Goal: Transaction & Acquisition: Purchase product/service

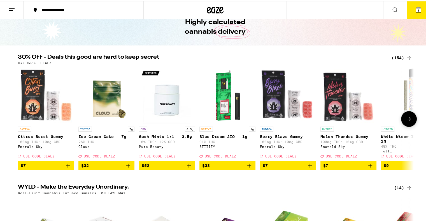
scroll to position [84, 0]
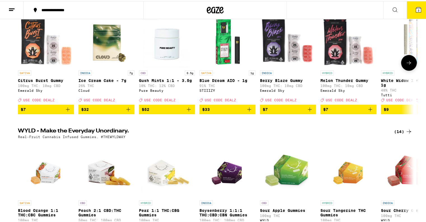
click at [248, 112] on icon "Add to bag" at bounding box center [249, 108] width 7 height 7
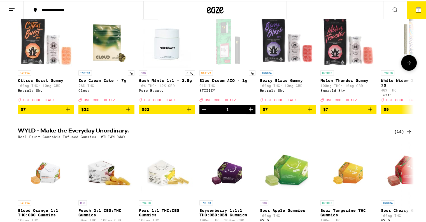
click at [408, 62] on icon at bounding box center [409, 61] width 7 height 7
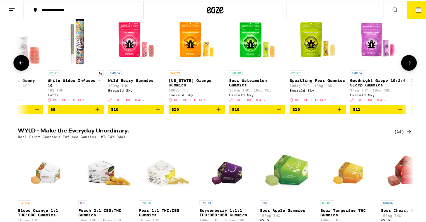
click at [408, 62] on icon at bounding box center [409, 61] width 7 height 7
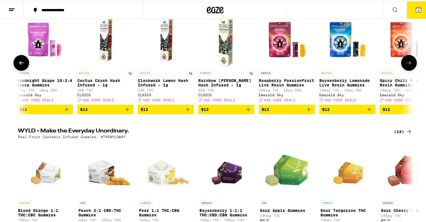
click at [408, 62] on icon at bounding box center [409, 61] width 7 height 7
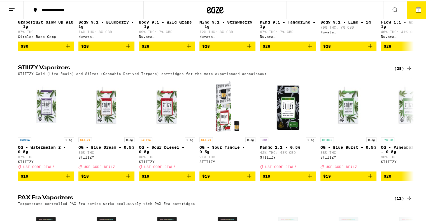
scroll to position [1177, 0]
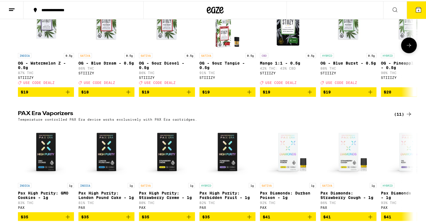
click at [408, 48] on icon at bounding box center [409, 44] width 7 height 7
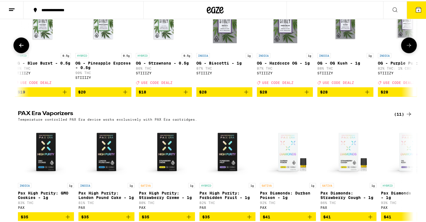
click at [408, 48] on icon at bounding box center [409, 44] width 7 height 7
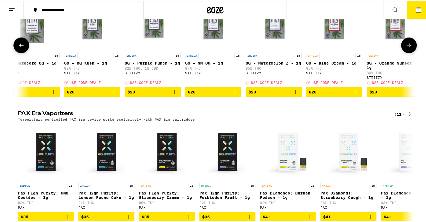
click at [408, 48] on icon at bounding box center [409, 44] width 7 height 7
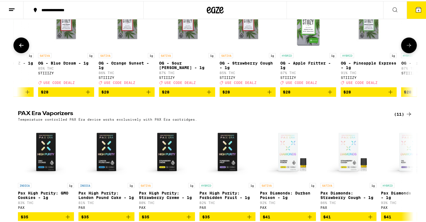
click at [408, 48] on icon at bounding box center [409, 44] width 7 height 7
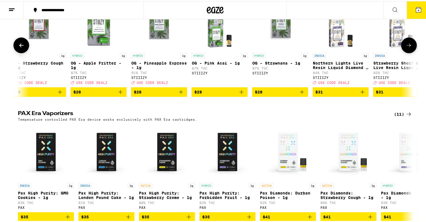
click at [408, 48] on icon at bounding box center [409, 44] width 7 height 7
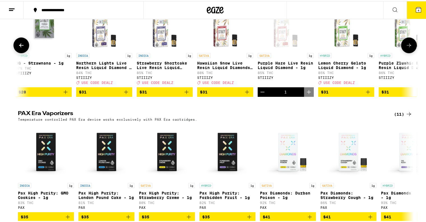
click at [408, 48] on icon at bounding box center [409, 44] width 7 height 7
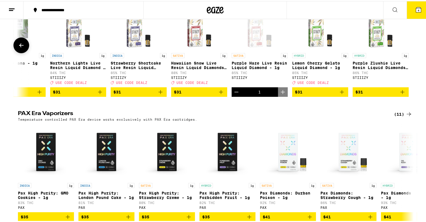
scroll to position [0, 1300]
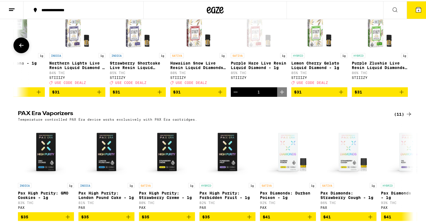
click at [408, 52] on div at bounding box center [409, 44] width 16 height 16
click at [338, 94] on icon "Add to bag" at bounding box center [341, 90] width 7 height 7
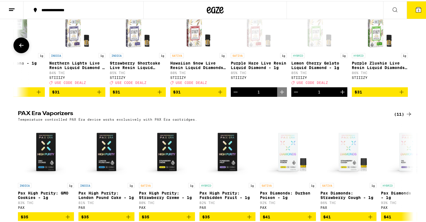
click at [400, 94] on icon "Add to bag" at bounding box center [401, 90] width 7 height 7
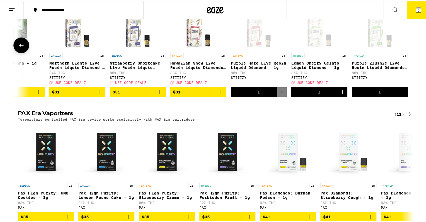
click at [400, 94] on icon "Increment" at bounding box center [403, 90] width 7 height 7
click at [353, 94] on icon "Decrement" at bounding box center [356, 90] width 7 height 7
click at [356, 94] on icon "Decrement" at bounding box center [356, 90] width 7 height 7
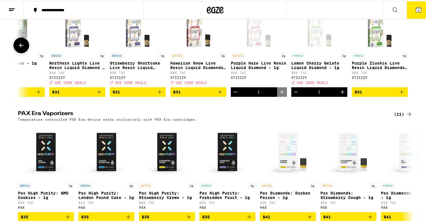
click at [235, 94] on icon "Decrement" at bounding box center [235, 90] width 7 height 7
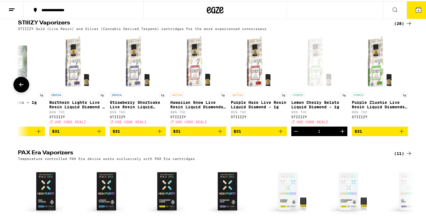
scroll to position [1177, 0]
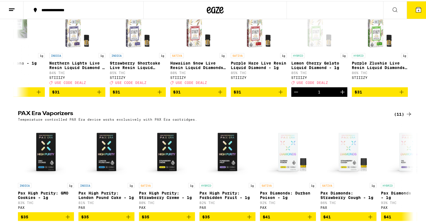
click at [418, 10] on button "4" at bounding box center [419, 8] width 24 height 17
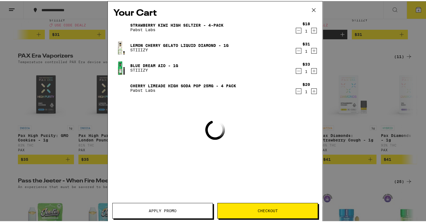
scroll to position [1119, 0]
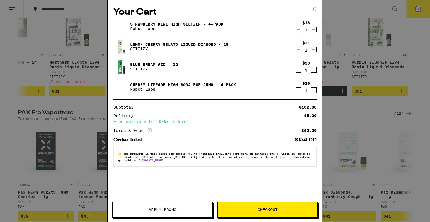
click at [300, 91] on icon "Decrement" at bounding box center [298, 90] width 5 height 7
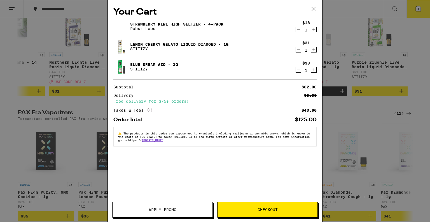
click at [298, 29] on icon "Decrement" at bounding box center [298, 29] width 5 height 7
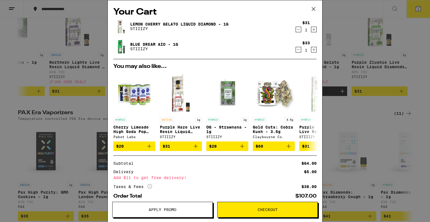
click at [366, 155] on div "Your Cart Lemon Cherry Gelato Liquid Diamond - 1g STIIIZY $31 1 Blue Dream AIO …" at bounding box center [215, 111] width 430 height 222
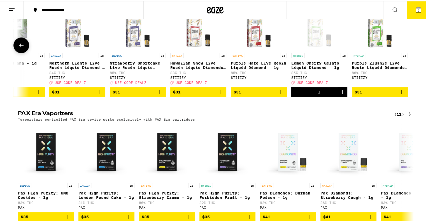
click at [340, 94] on icon "Increment" at bounding box center [342, 90] width 7 height 7
click at [19, 46] on icon at bounding box center [21, 44] width 4 height 4
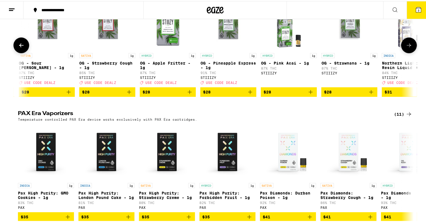
scroll to position [0, 967]
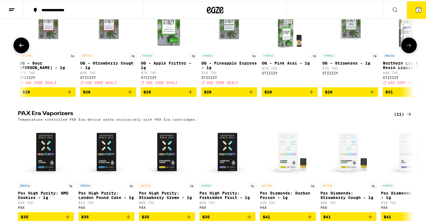
click at [369, 94] on icon "Add to bag" at bounding box center [372, 90] width 7 height 7
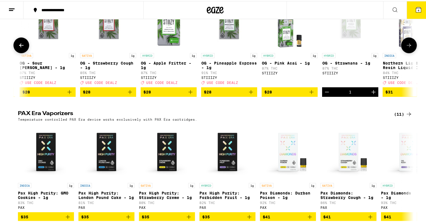
click at [409, 48] on icon at bounding box center [409, 44] width 7 height 7
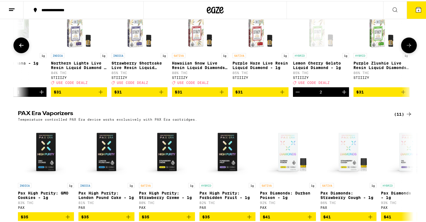
click at [409, 48] on icon at bounding box center [409, 44] width 7 height 7
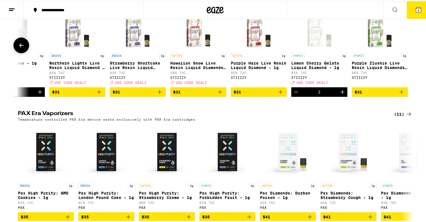
click at [21, 48] on icon at bounding box center [21, 44] width 7 height 7
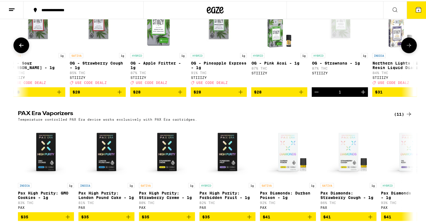
scroll to position [0, 967]
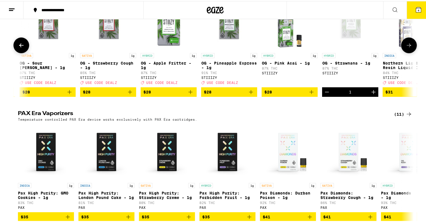
click at [327, 94] on icon "Decrement" at bounding box center [327, 90] width 7 height 7
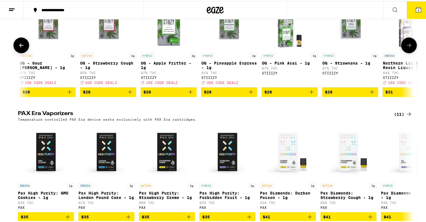
click at [250, 94] on icon "Add to bag" at bounding box center [251, 90] width 7 height 7
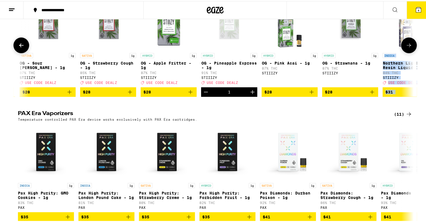
drag, startPoint x: 415, startPoint y: 79, endPoint x: 411, endPoint y: 80, distance: 3.9
click at [412, 80] on div "STIIIZY Vaporizers (28) STIIIZY Gold (Live Resin) and Silver (Cannabis Derived …" at bounding box center [215, 38] width 430 height 116
click at [408, 48] on icon at bounding box center [409, 44] width 7 height 7
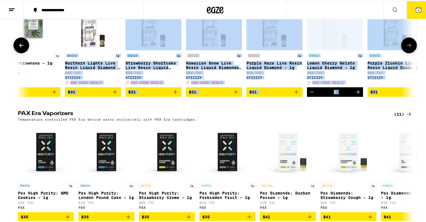
scroll to position [0, 1300]
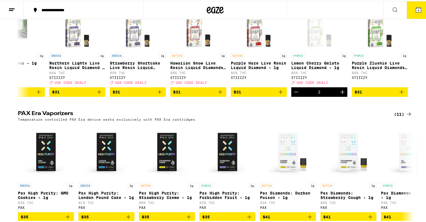
click at [317, 116] on h2 "PAX Era Vaporizers" at bounding box center [201, 113] width 367 height 7
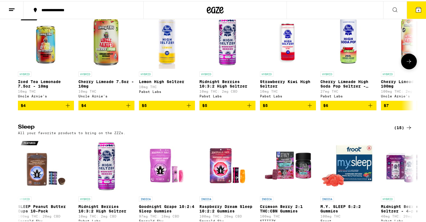
scroll to position [2017, 0]
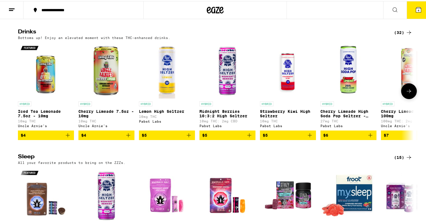
click at [407, 93] on icon at bounding box center [409, 90] width 7 height 7
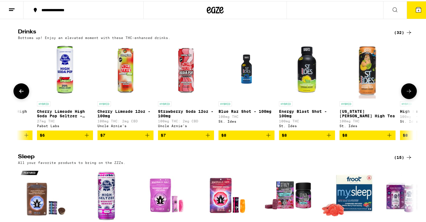
click at [408, 93] on icon at bounding box center [409, 90] width 7 height 7
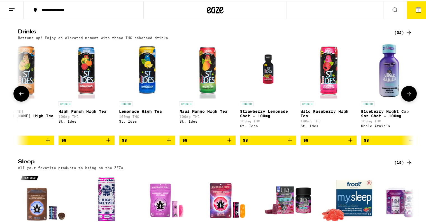
click at [408, 96] on icon at bounding box center [409, 92] width 7 height 7
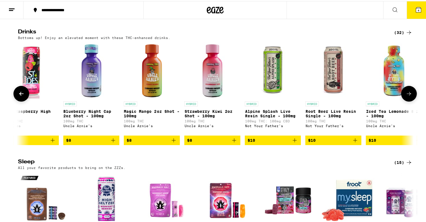
click at [409, 96] on icon at bounding box center [409, 92] width 7 height 7
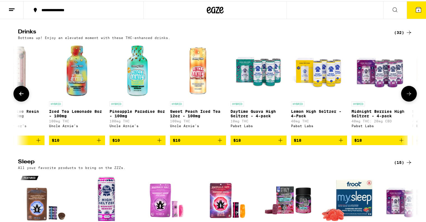
click at [410, 96] on icon at bounding box center [409, 92] width 7 height 7
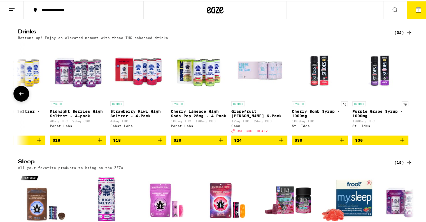
scroll to position [0, 1542]
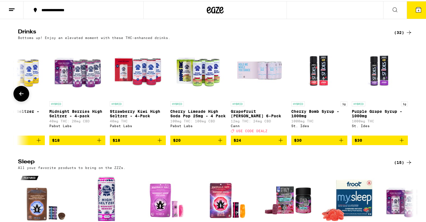
click at [20, 96] on icon at bounding box center [21, 92] width 7 height 7
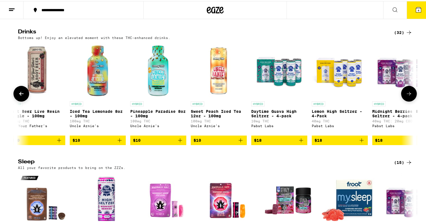
scroll to position [0, 1209]
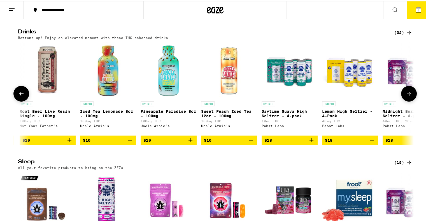
click at [406, 96] on icon at bounding box center [409, 92] width 7 height 7
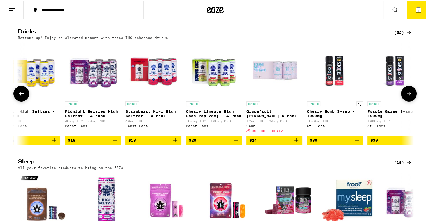
scroll to position [0, 1542]
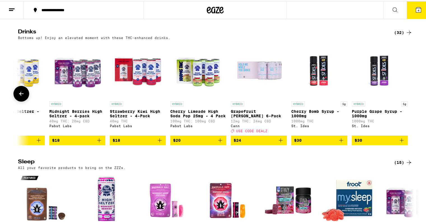
click at [218, 142] on icon "Add to bag" at bounding box center [220, 139] width 7 height 7
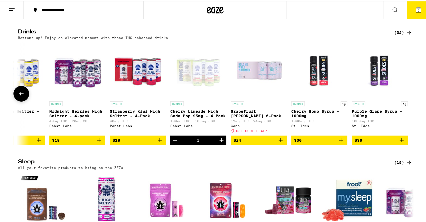
click at [156, 142] on icon "Add to bag" at bounding box center [159, 139] width 7 height 7
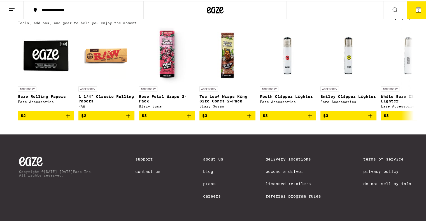
scroll to position [2626, 0]
click at [409, 72] on icon at bounding box center [409, 72] width 7 height 7
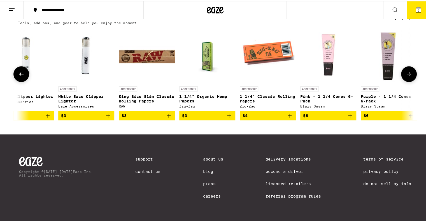
scroll to position [0, 333]
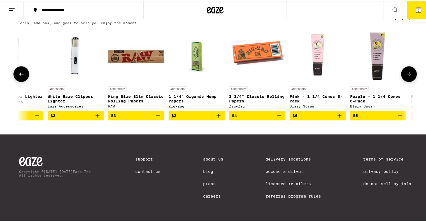
click at [409, 72] on icon at bounding box center [409, 72] width 7 height 7
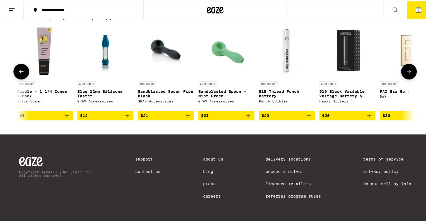
click at [409, 72] on icon at bounding box center [409, 70] width 7 height 7
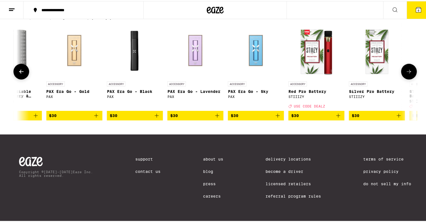
click at [409, 72] on icon at bounding box center [409, 70] width 7 height 7
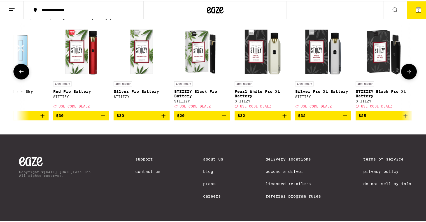
scroll to position [0, 1240]
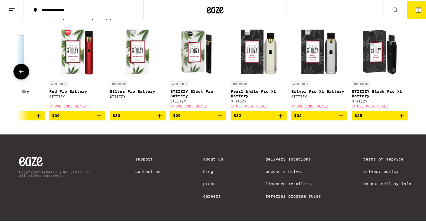
click at [96, 115] on icon "Add to bag" at bounding box center [99, 114] width 7 height 7
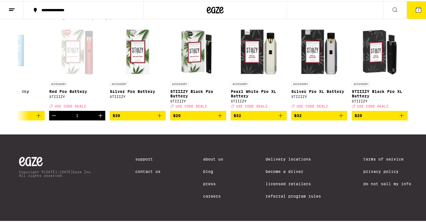
click at [416, 11] on icon at bounding box center [418, 8] width 5 height 5
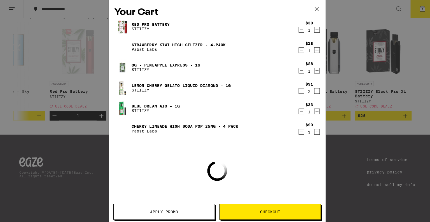
scroll to position [2569, 0]
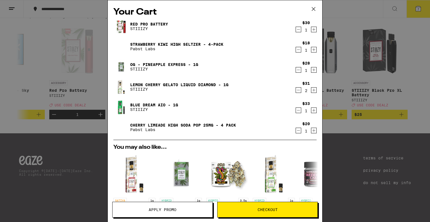
click at [167, 209] on span "Apply Promo" at bounding box center [163, 209] width 28 height 4
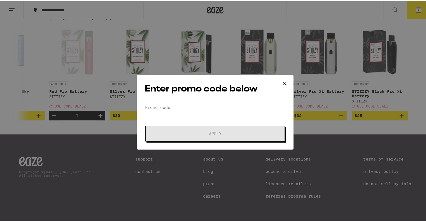
click at [198, 106] on input "Promo Code" at bounding box center [215, 106] width 141 height 8
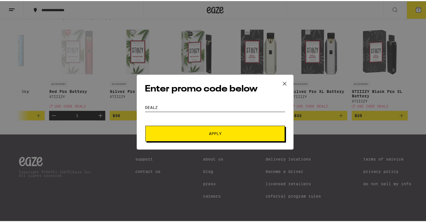
type input "dealz"
click at [179, 133] on span "Apply" at bounding box center [215, 132] width 101 height 4
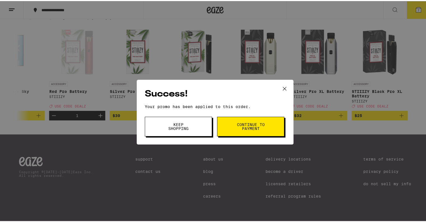
click at [241, 128] on span "Continue to payment" at bounding box center [250, 125] width 29 height 8
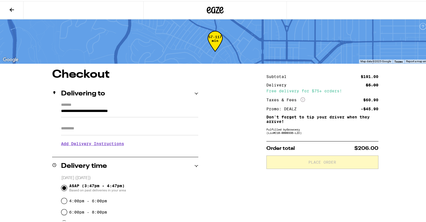
click at [69, 131] on input "Apt/Suite" at bounding box center [129, 126] width 137 height 13
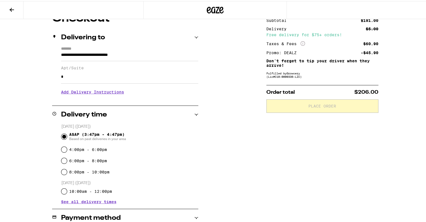
scroll to position [140, 0]
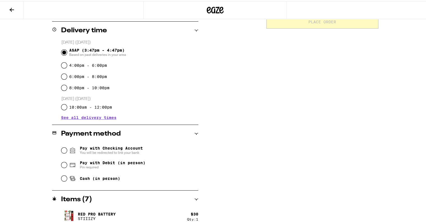
type input "*"
click at [64, 179] on input "Cash (in person)" at bounding box center [64, 177] width 6 height 6
radio input "true"
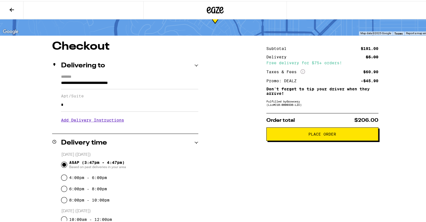
scroll to position [0, 0]
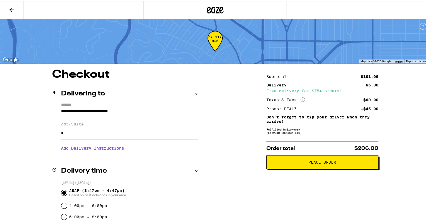
click at [346, 161] on span "Place Order" at bounding box center [322, 161] width 103 height 4
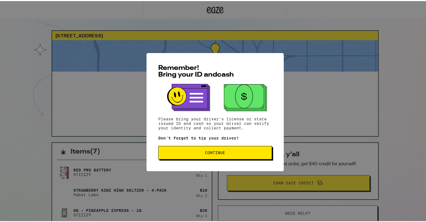
click at [213, 154] on button "Continue" at bounding box center [215, 151] width 114 height 13
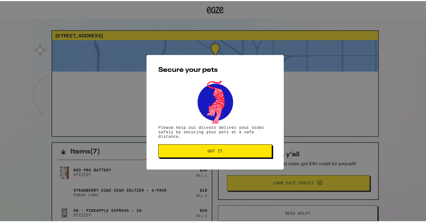
click at [213, 154] on button "Got it" at bounding box center [215, 149] width 114 height 13
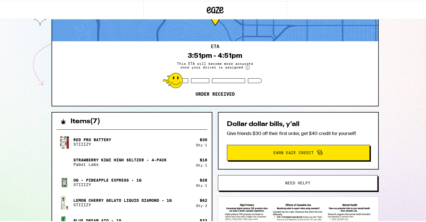
scroll to position [112, 0]
